Goal: Information Seeking & Learning: Learn about a topic

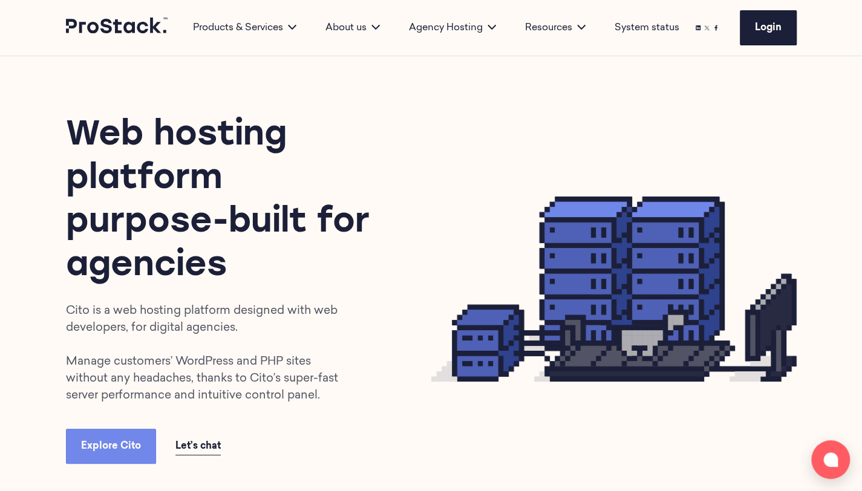
click at [75, 241] on h1 "Web hosting platform purpose-built for agencies" at bounding box center [227, 201] width 322 height 174
click at [135, 332] on p "Cito is a web hosting platform designed with web developers, for digital agenci…" at bounding box center [211, 354] width 290 height 102
click at [133, 362] on p "Cito is a web hosting platform designed with web developers, for digital agenci…" at bounding box center [211, 354] width 290 height 102
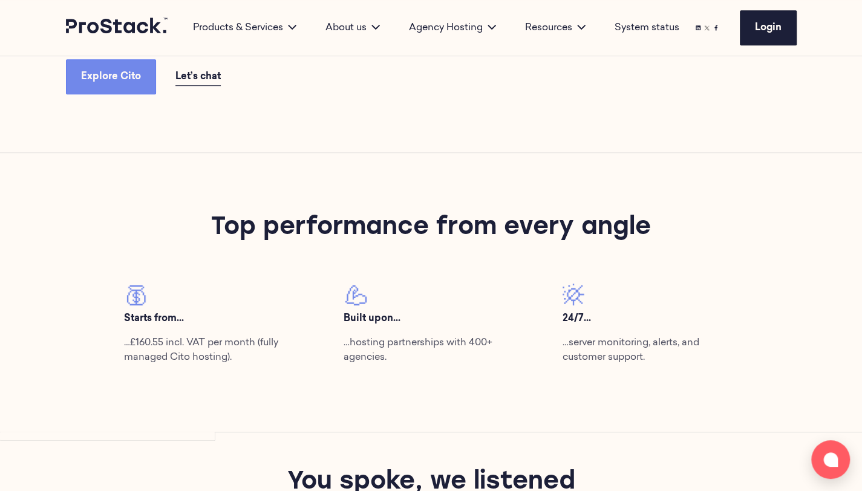
scroll to position [570, 0]
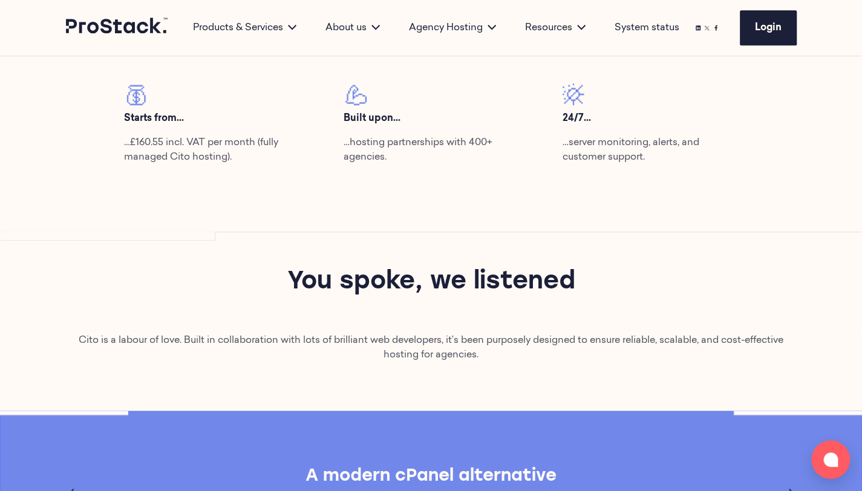
click at [114, 226] on div "Top performance from every angle Starts from... …£160.55 incl. VAT per month (f…" at bounding box center [431, 92] width 827 height 279
click at [126, 236] on span at bounding box center [107, 236] width 215 height 9
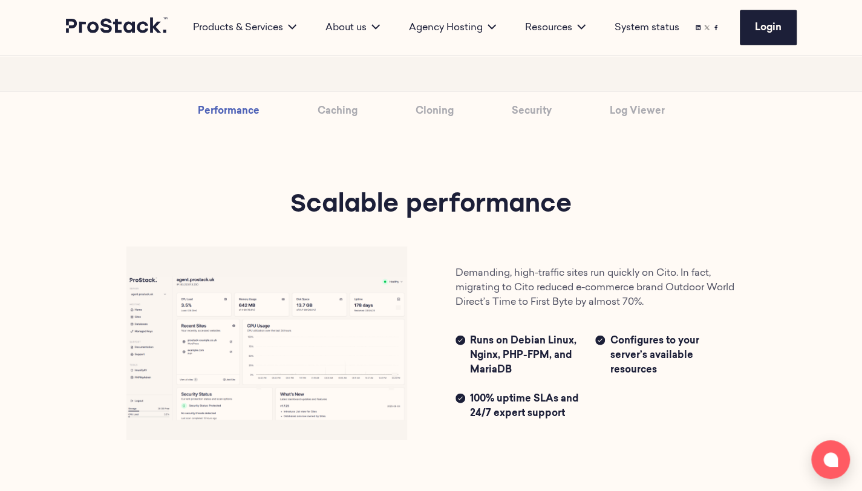
scroll to position [1318, 0]
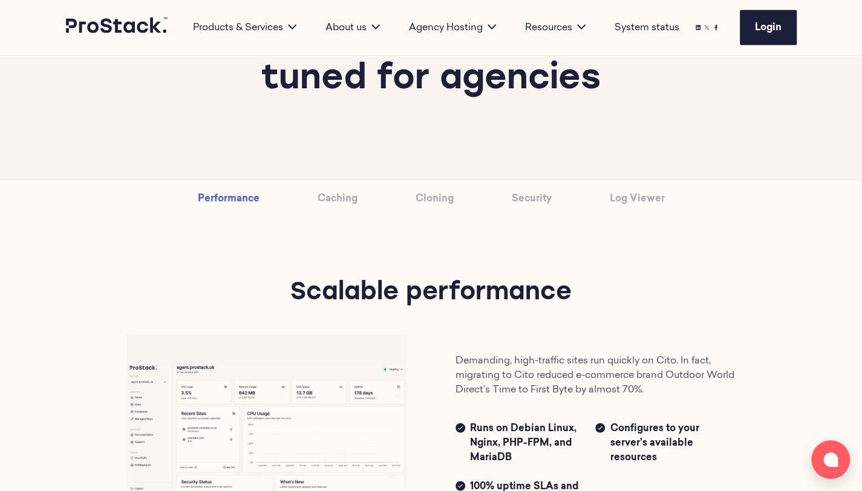
drag, startPoint x: 847, startPoint y: 132, endPoint x: 870, endPoint y: 136, distance: 24.0
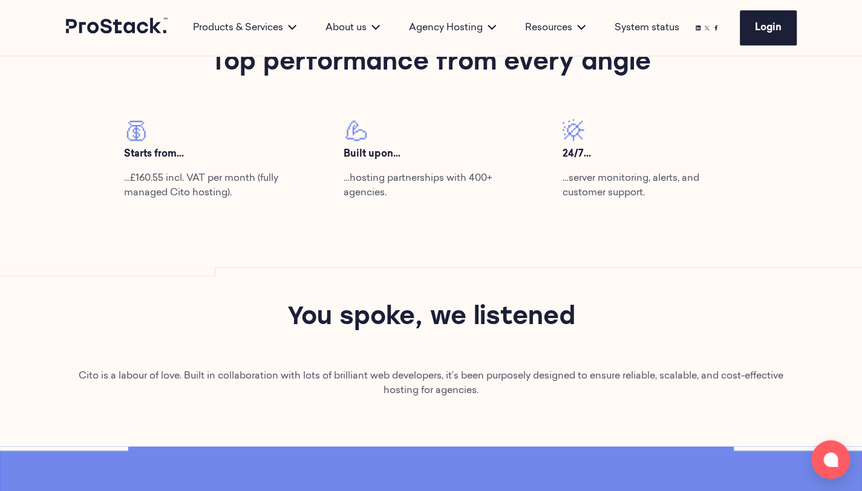
scroll to position [524, 0]
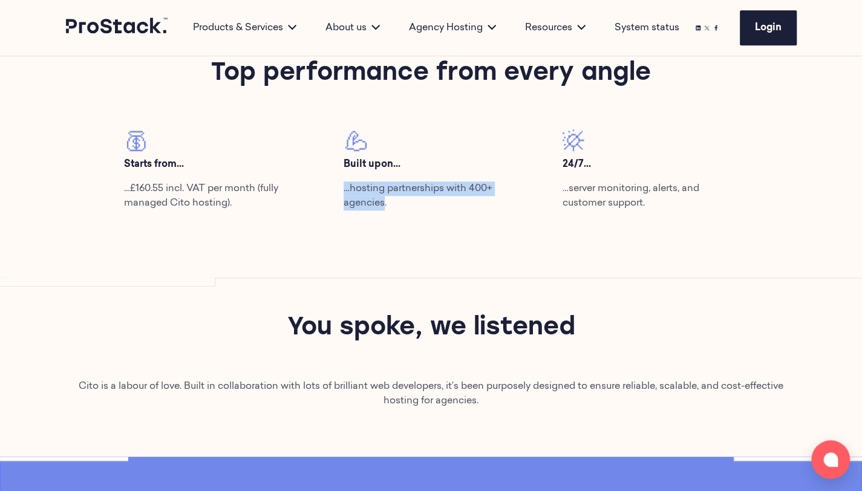
drag, startPoint x: 383, startPoint y: 204, endPoint x: 336, endPoint y: 194, distance: 48.7
click at [336, 194] on div "Built upon... …hosting partnerships with 400+ agencies." at bounding box center [430, 174] width 219 height 91
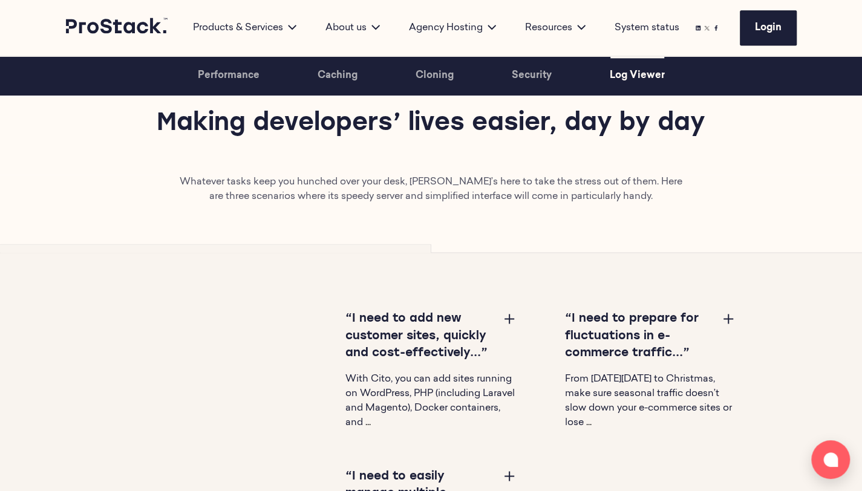
scroll to position [3541, 0]
click at [325, 302] on div "“I need to add new customer sites, quickly and cost-effectively...” With Cito, …" at bounding box center [431, 476] width 706 height 447
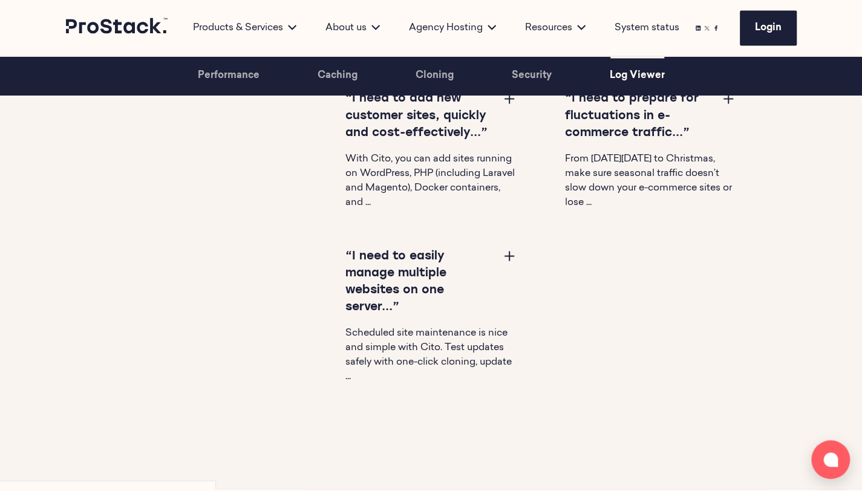
scroll to position [3763, 0]
click at [504, 249] on button at bounding box center [509, 254] width 15 height 15
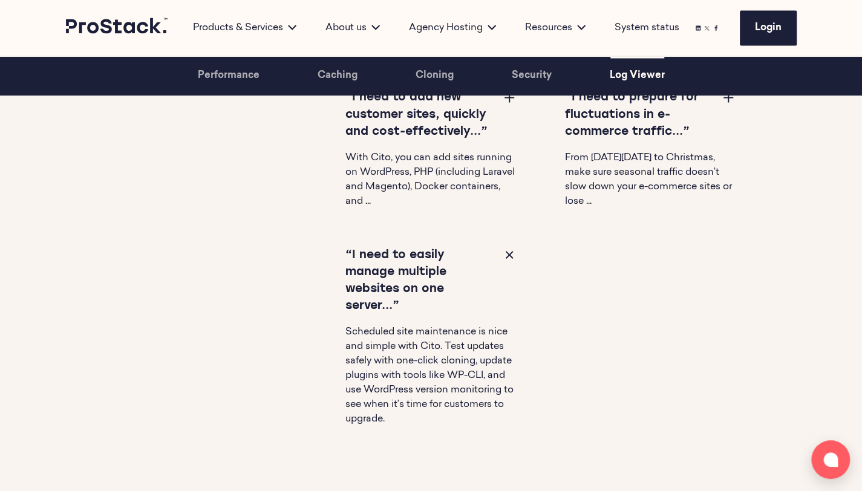
click at [504, 249] on button at bounding box center [509, 254] width 15 height 15
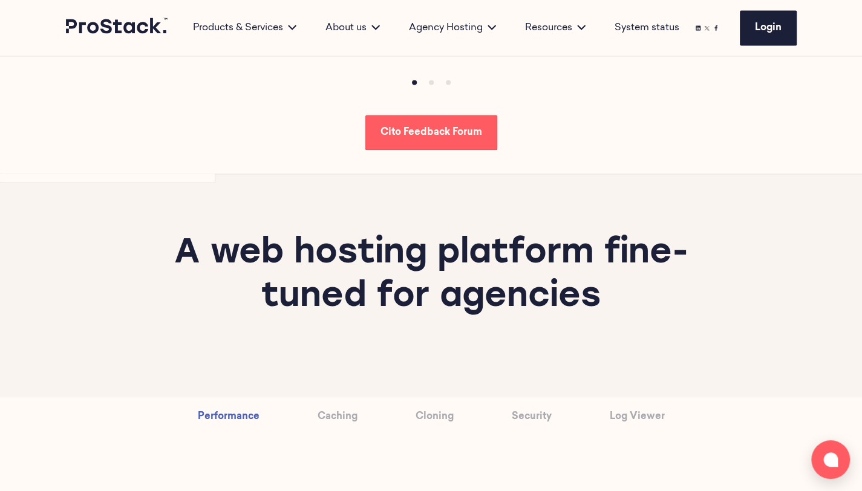
scroll to position [1116, 0]
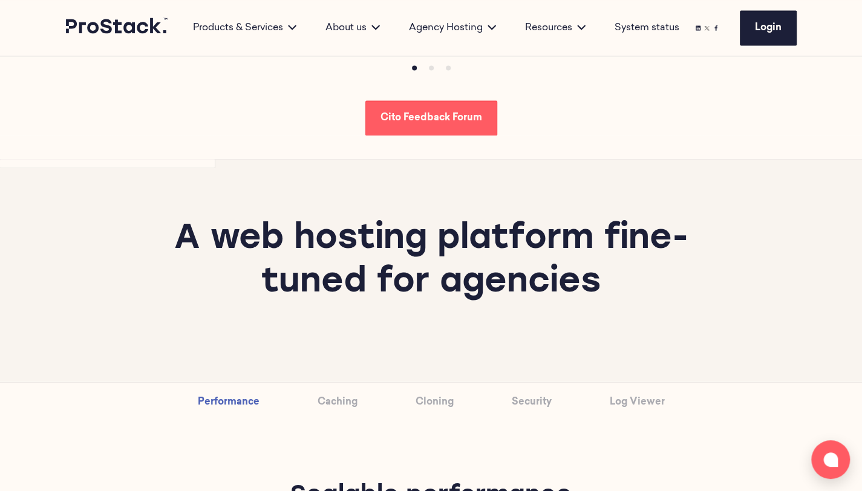
click at [133, 124] on div "Cito Feedback Forum" at bounding box center [431, 117] width 730 height 35
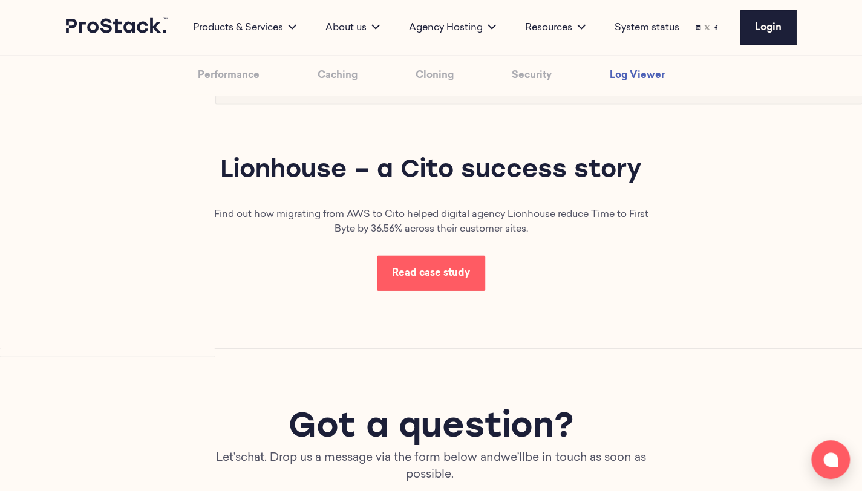
scroll to position [0, 0]
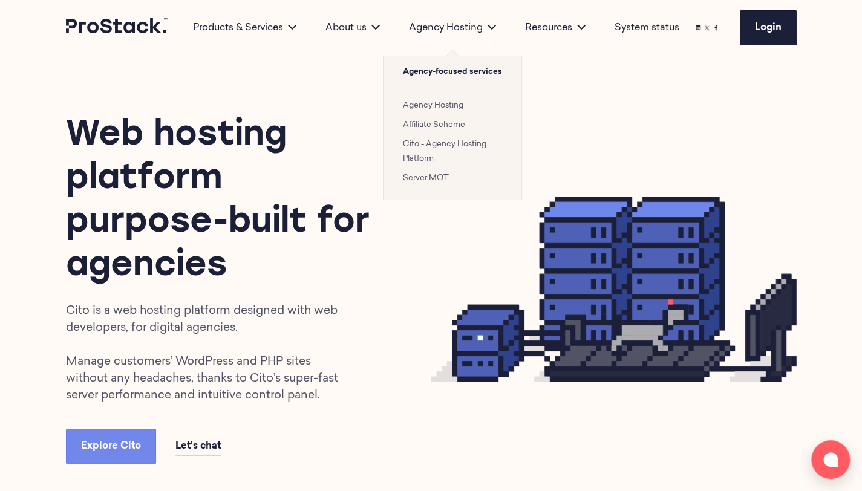
click at [428, 103] on link "Agency Hosting" at bounding box center [433, 106] width 60 height 8
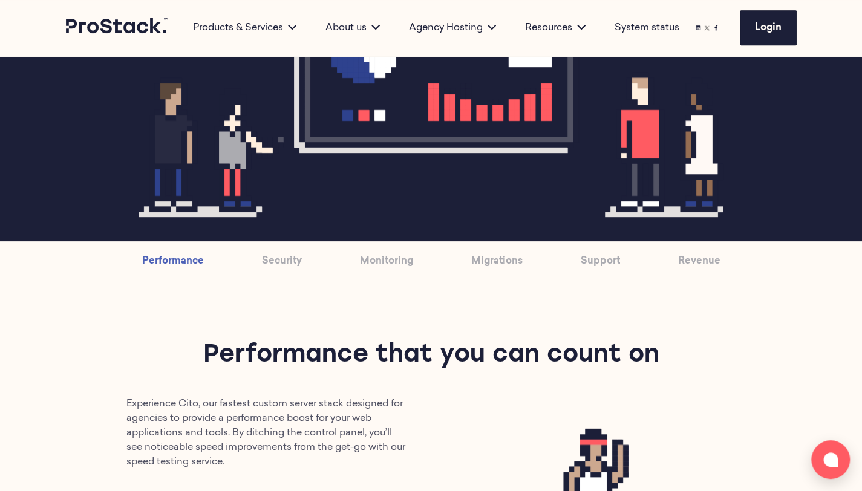
scroll to position [654, 0]
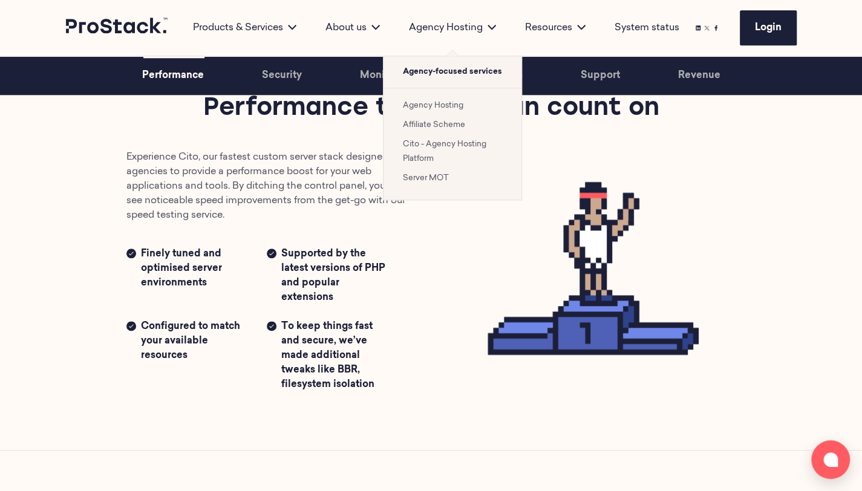
click at [432, 146] on link "Cito - Agency Hosting Platform" at bounding box center [444, 151] width 83 height 22
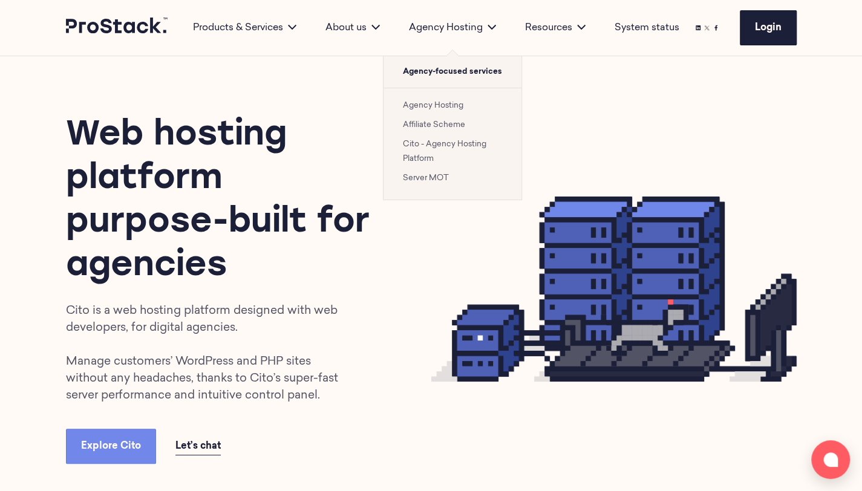
click at [425, 149] on li "Cito - Agency Hosting Platform" at bounding box center [452, 151] width 99 height 29
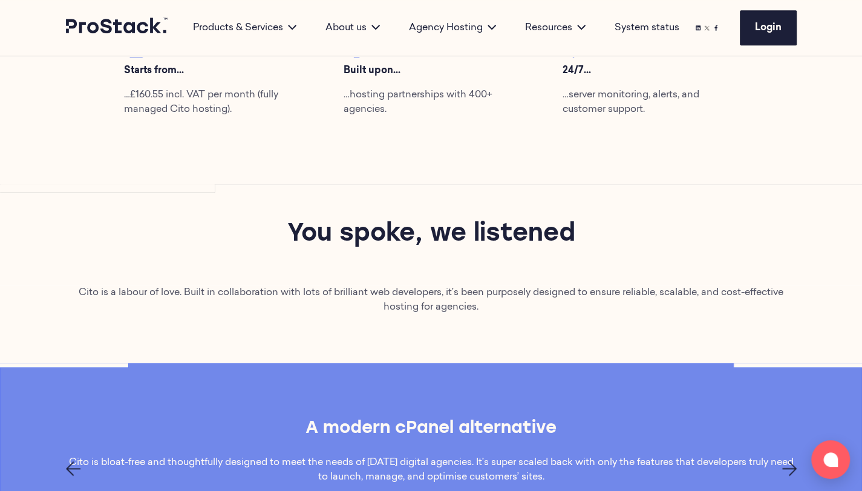
scroll to position [618, 0]
click at [45, 194] on div "You spoke, we listened" at bounding box center [431, 234] width 862 height 102
click at [70, 73] on div "Top performance from every angle Starts from... …£160.55 incl. VAT per month (f…" at bounding box center [431, 43] width 827 height 279
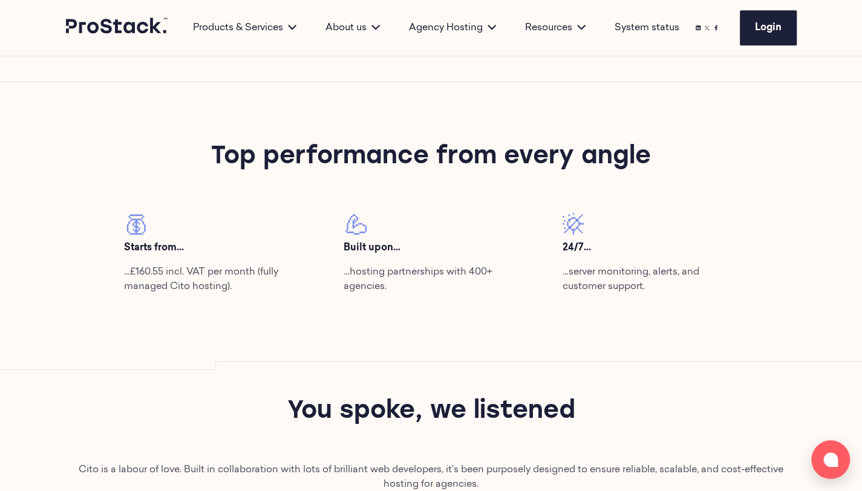
scroll to position [469, 0]
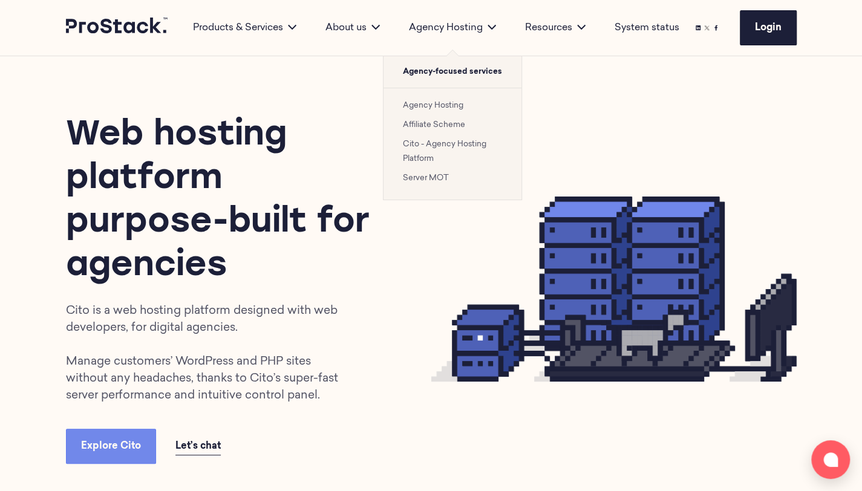
click at [454, 145] on link "Cito - Agency Hosting Platform" at bounding box center [444, 151] width 83 height 22
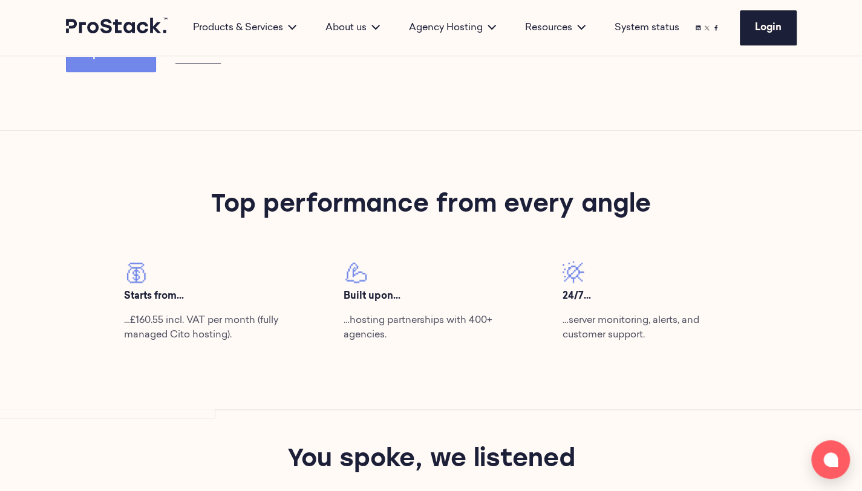
scroll to position [391, 0]
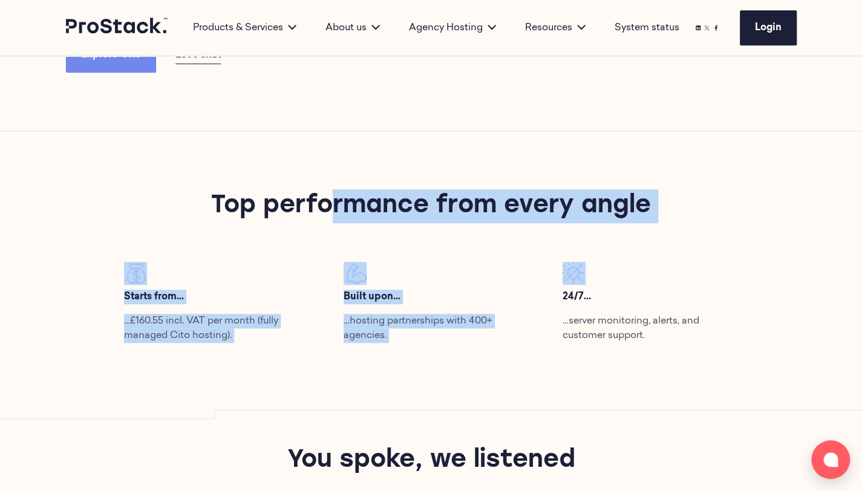
drag, startPoint x: 207, startPoint y: 210, endPoint x: 782, endPoint y: 243, distance: 575.4
click at [782, 243] on div "Top performance from every angle Starts from... …£160.55 incl. VAT per month (f…" at bounding box center [431, 270] width 827 height 279
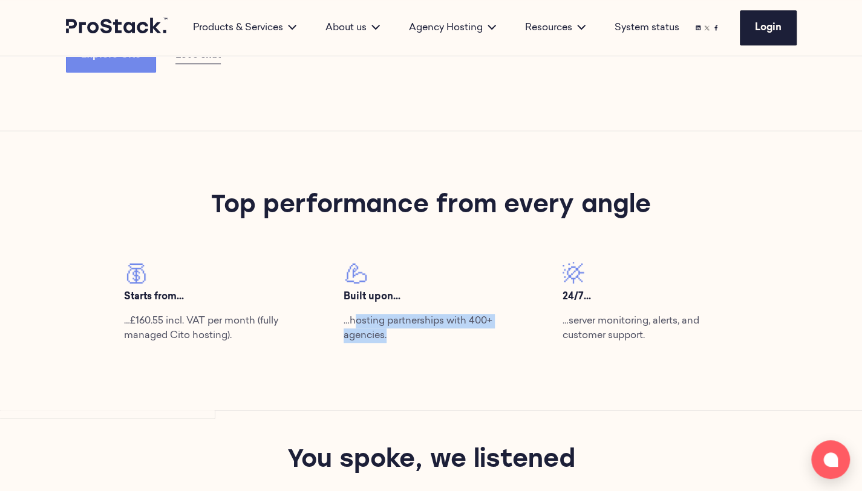
drag, startPoint x: 353, startPoint y: 323, endPoint x: 396, endPoint y: 330, distance: 43.5
click at [396, 330] on p "…hosting partnerships with 400+ agencies." at bounding box center [430, 328] width 175 height 29
drag, startPoint x: 396, startPoint y: 330, endPoint x: 319, endPoint y: 299, distance: 83.5
click at [319, 299] on div "Starts from... …£160.55 incl. VAT per month (fully managed Cito hosting). Built…" at bounding box center [430, 307] width 657 height 91
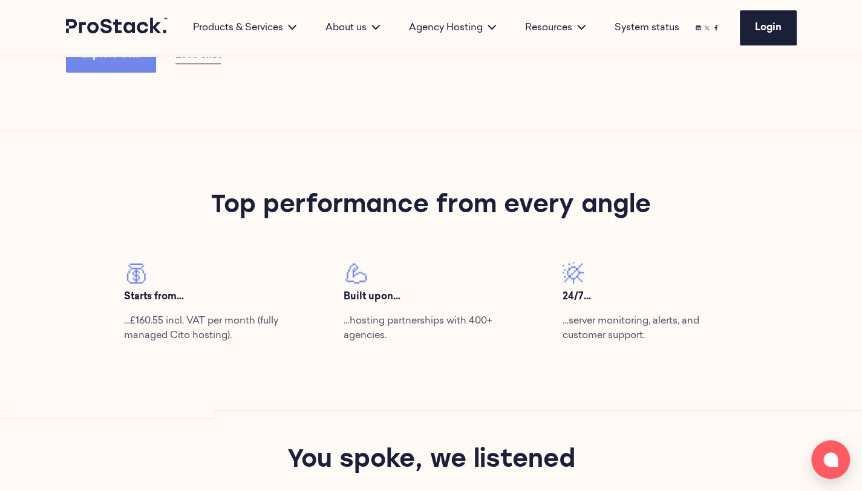
click at [411, 334] on p "…hosting partnerships with 400+ agencies." at bounding box center [430, 328] width 175 height 29
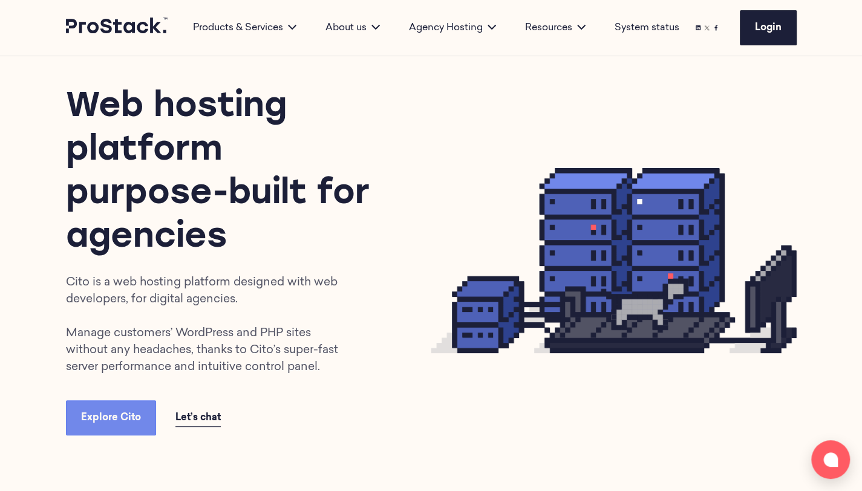
scroll to position [0, 0]
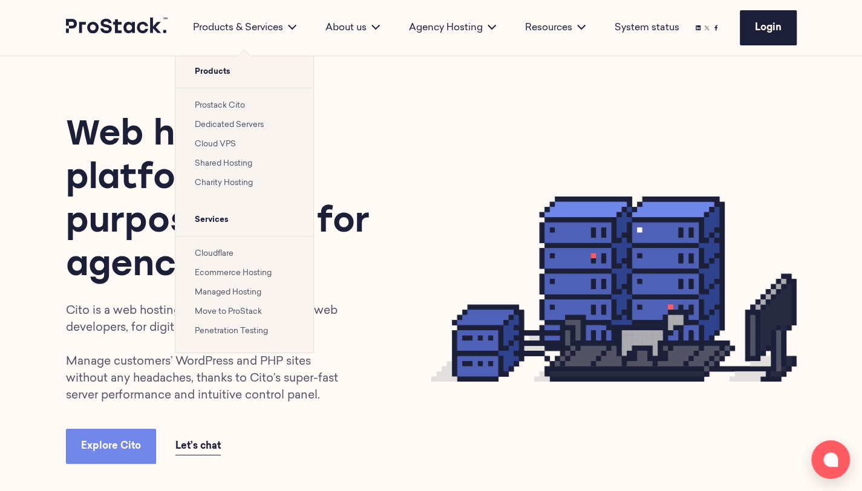
click at [224, 103] on link "Prostack Cito" at bounding box center [220, 106] width 50 height 8
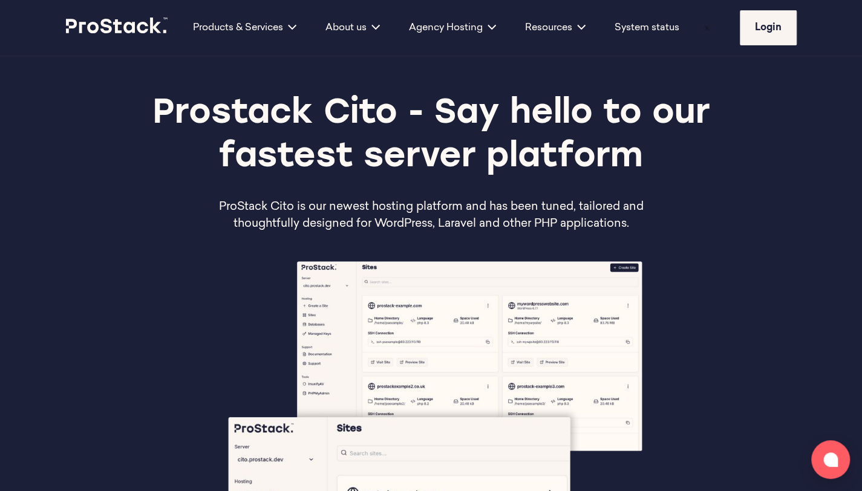
scroll to position [3, 0]
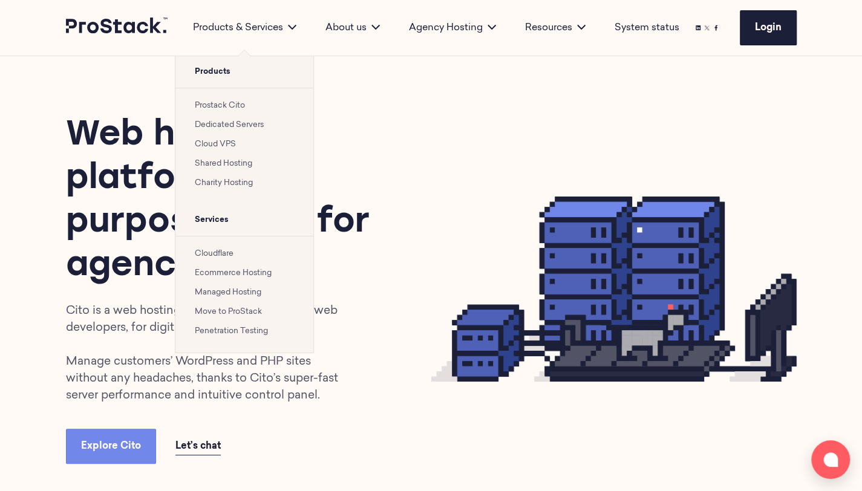
click at [228, 103] on link "Prostack Cito" at bounding box center [220, 106] width 50 height 8
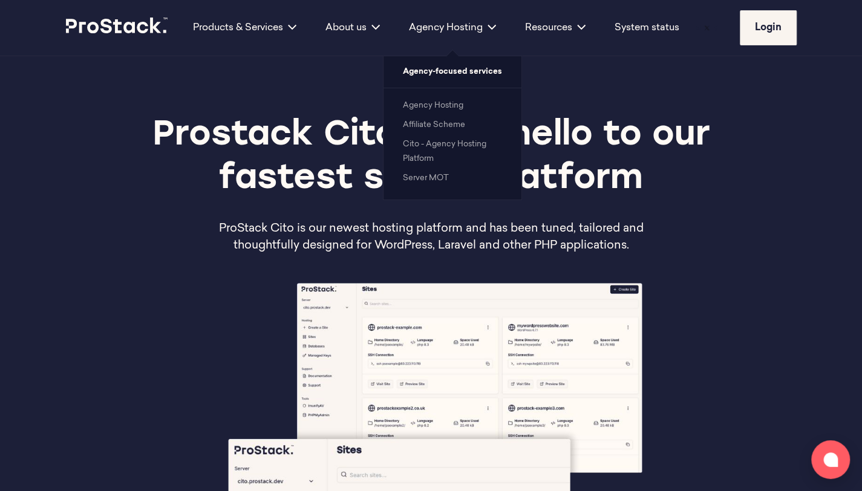
click at [426, 148] on link "Cito - Agency Hosting Platform" at bounding box center [444, 151] width 83 height 22
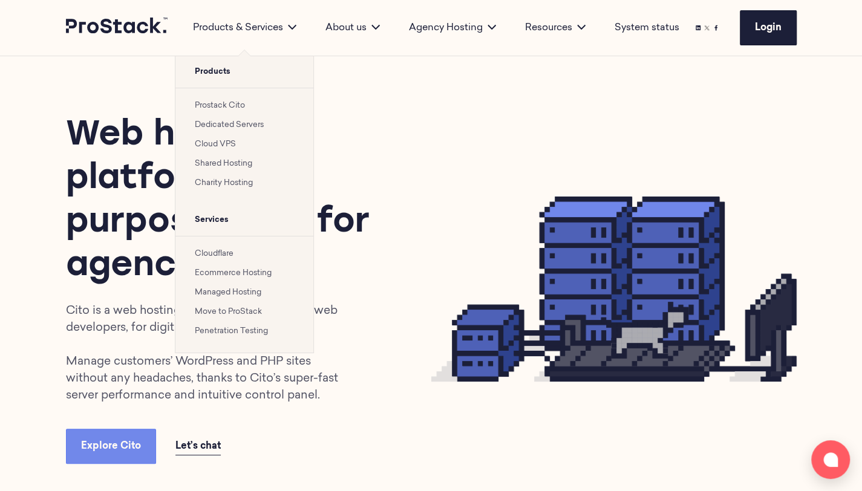
click at [229, 106] on link "Prostack Cito" at bounding box center [220, 106] width 50 height 8
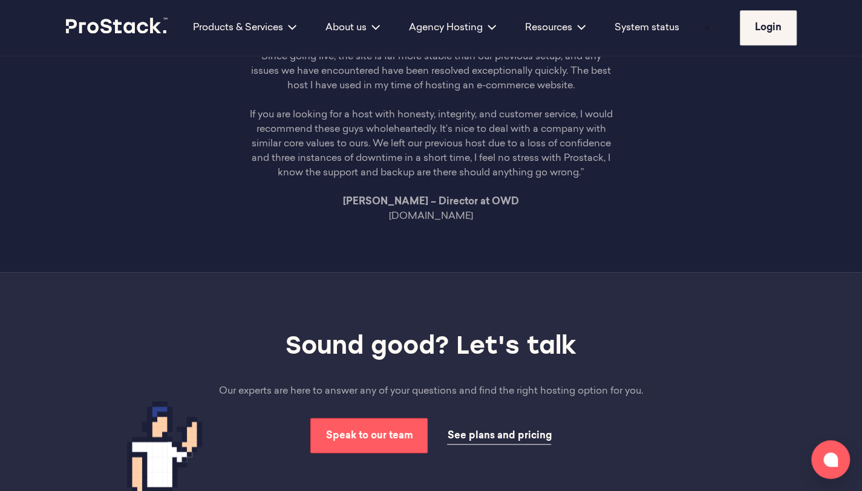
scroll to position [3527, 0]
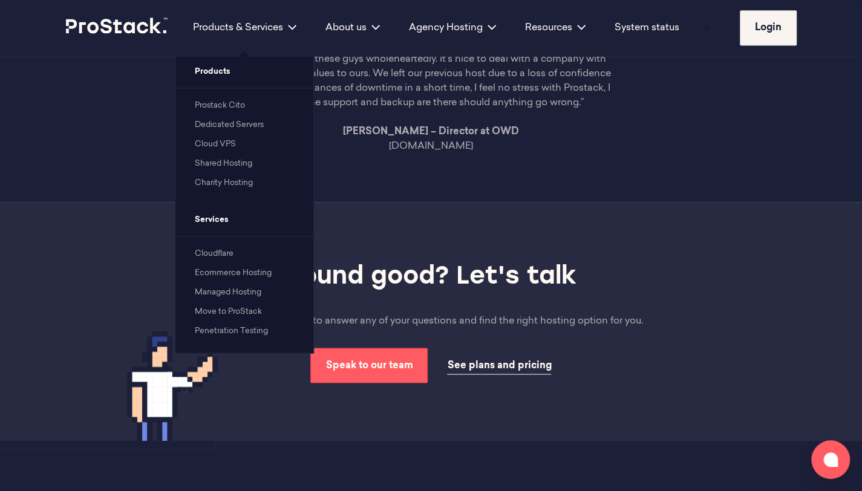
click at [222, 129] on link "Dedicated Servers" at bounding box center [229, 125] width 69 height 8
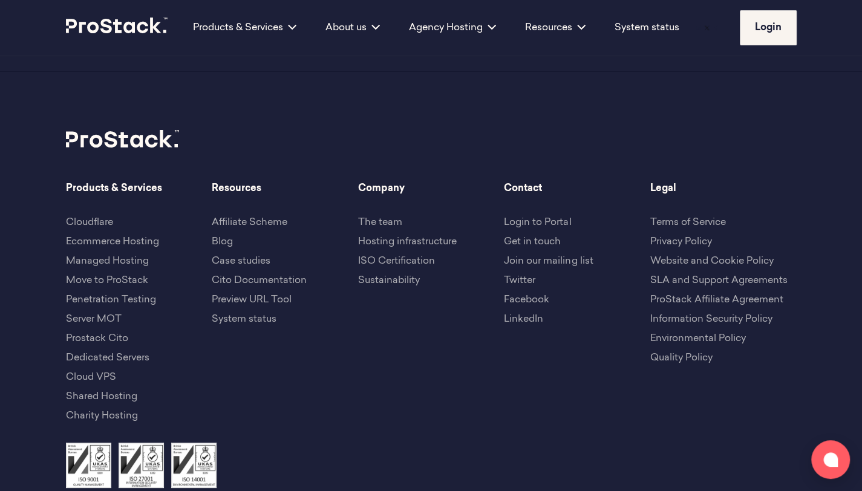
scroll to position [2592, 0]
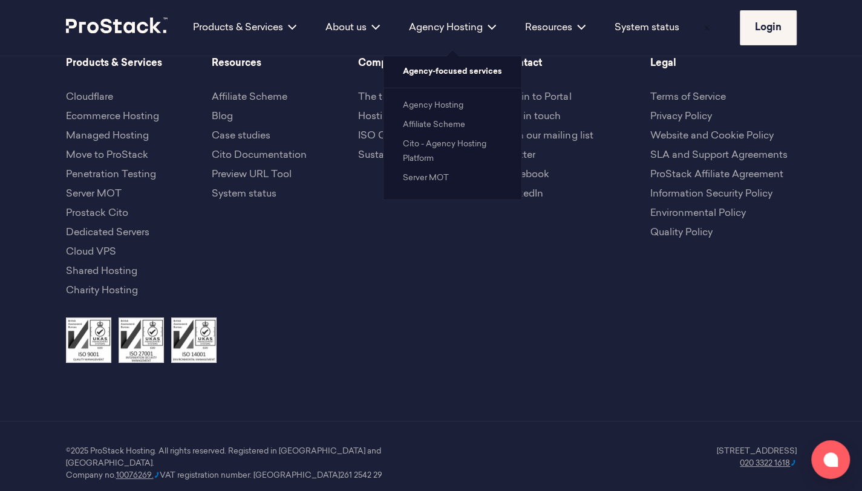
click at [445, 106] on link "Agency Hosting" at bounding box center [433, 106] width 60 height 8
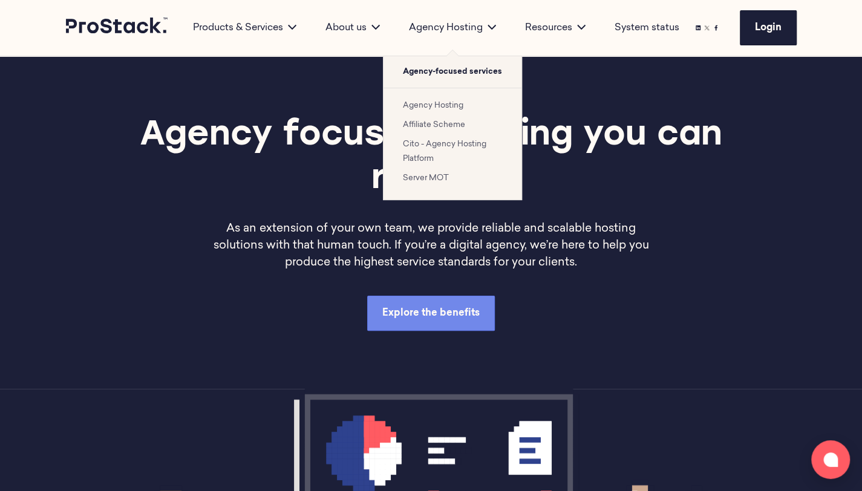
click at [472, 128] on li "Affiliate Scheme" at bounding box center [452, 124] width 99 height 15
click at [427, 121] on link "Affiliate Scheme" at bounding box center [434, 125] width 62 height 8
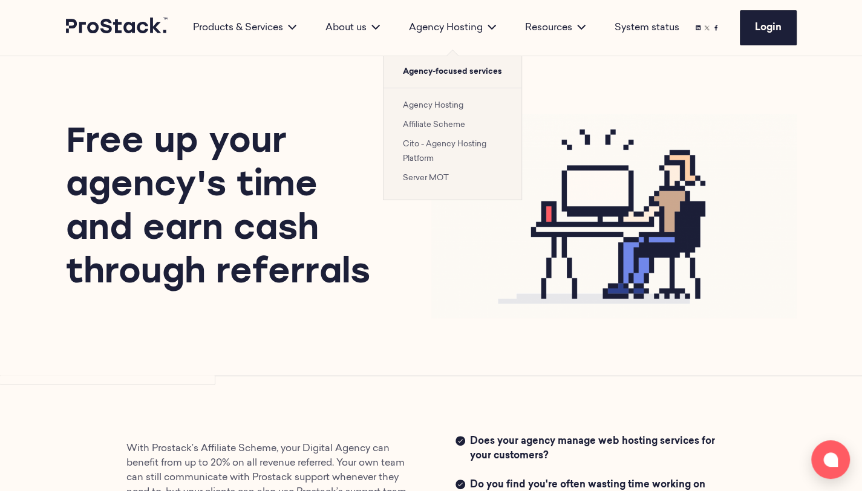
click at [423, 108] on link "Agency Hosting" at bounding box center [433, 106] width 60 height 8
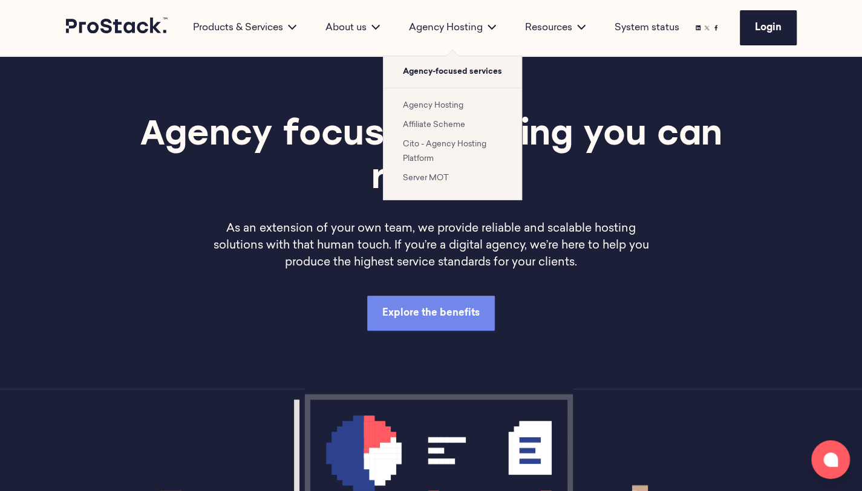
click at [445, 142] on link "Cito - Agency Hosting Platform" at bounding box center [444, 151] width 83 height 22
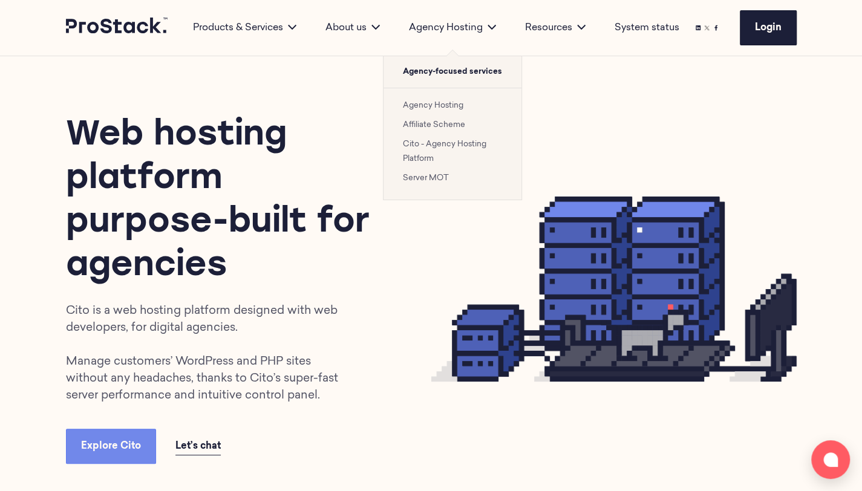
click at [415, 122] on link "Affiliate Scheme" at bounding box center [434, 125] width 62 height 8
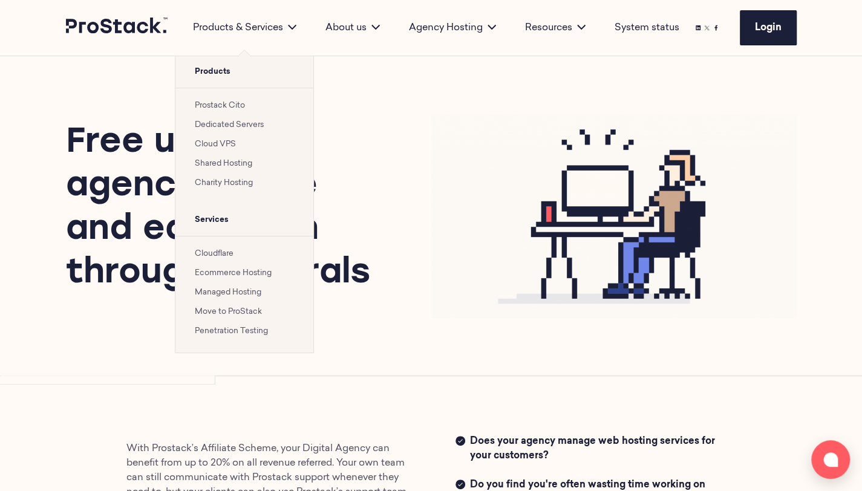
click at [242, 103] on link "Prostack Cito" at bounding box center [220, 106] width 50 height 8
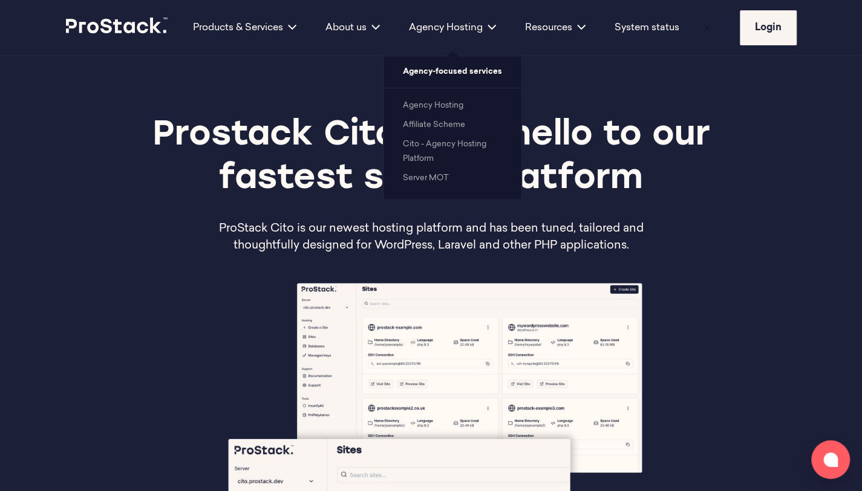
click at [430, 109] on link "Agency Hosting" at bounding box center [433, 106] width 60 height 8
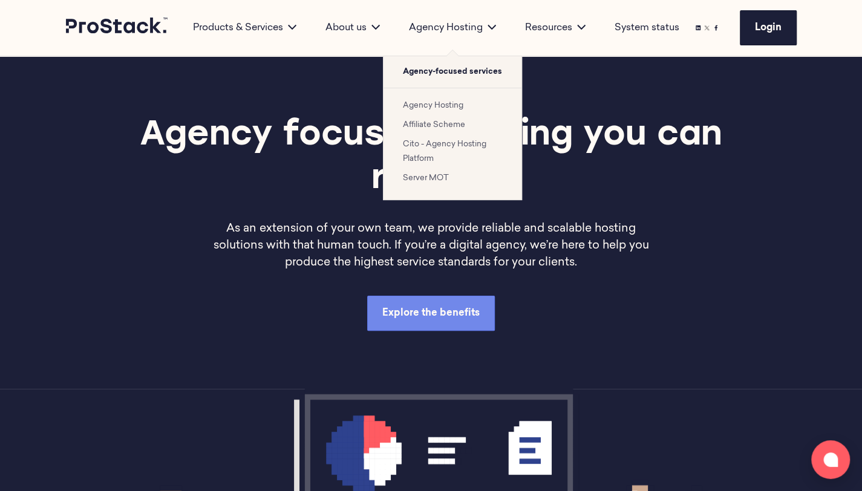
click at [468, 142] on link "Cito - Agency Hosting Platform" at bounding box center [444, 151] width 83 height 22
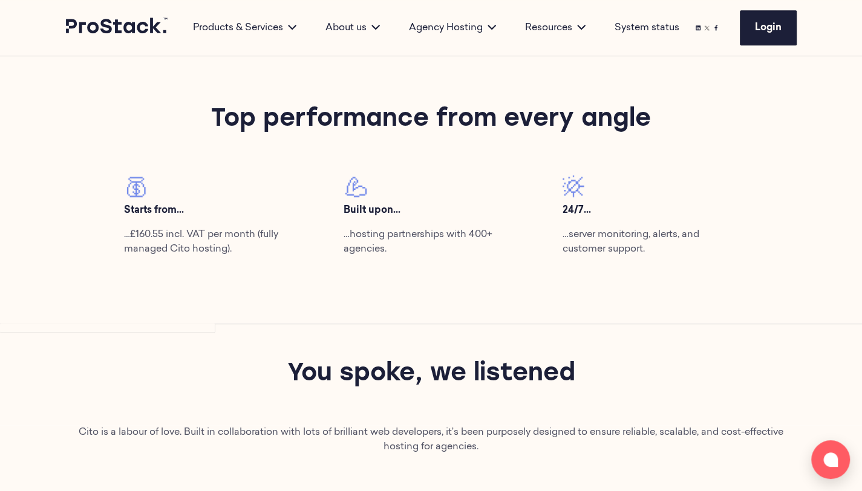
scroll to position [712, 0]
